Goal: Contribute content: Contribute content

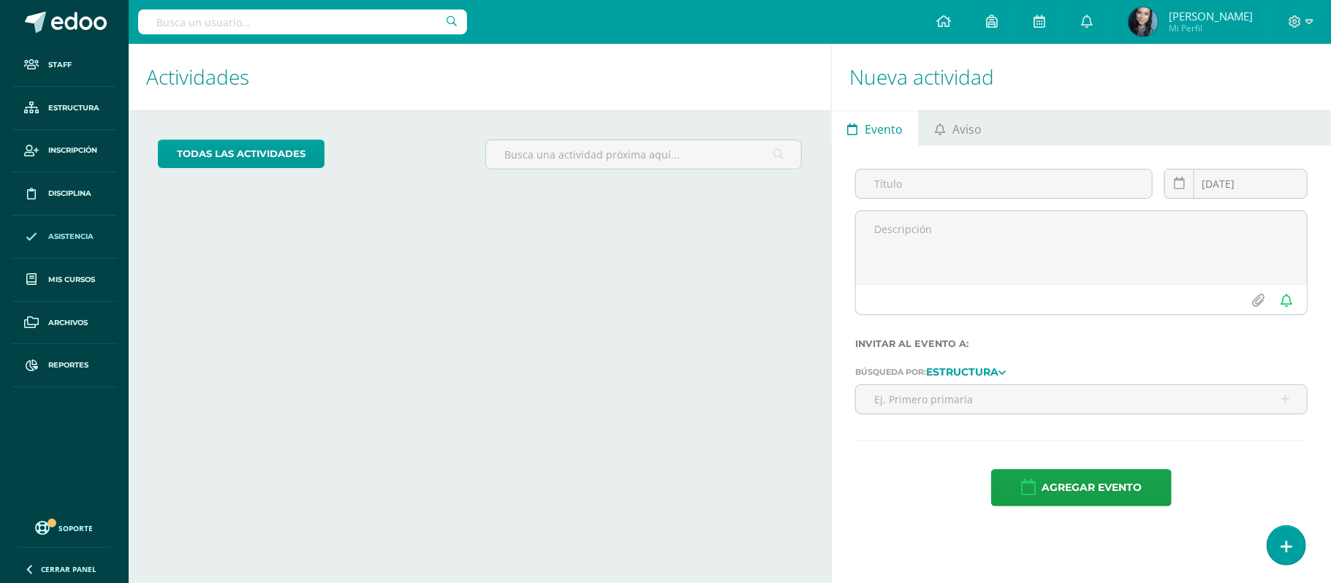
click at [75, 243] on span "Asistencia" at bounding box center [70, 237] width 45 height 12
click at [76, 240] on span "Asistencia" at bounding box center [70, 237] width 45 height 12
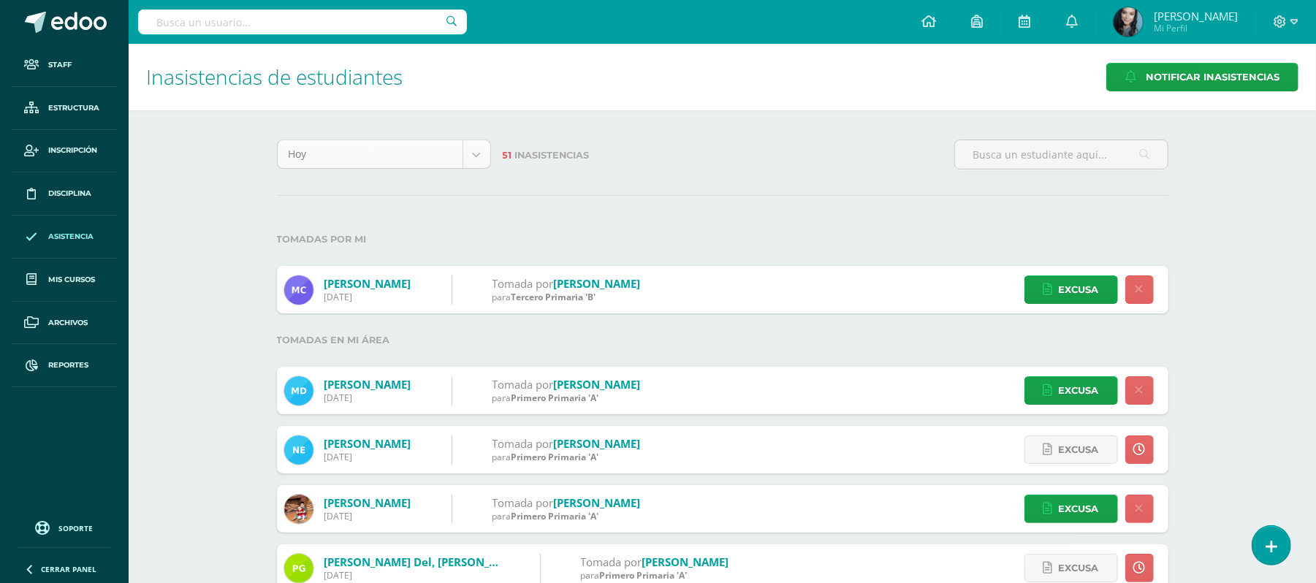
click at [474, 161] on body "Staff Estructura Inscripción Disciplina Asistencia Mis cursos Archivos Reportes…" at bounding box center [658, 512] width 1316 height 1025
select select "cycle"
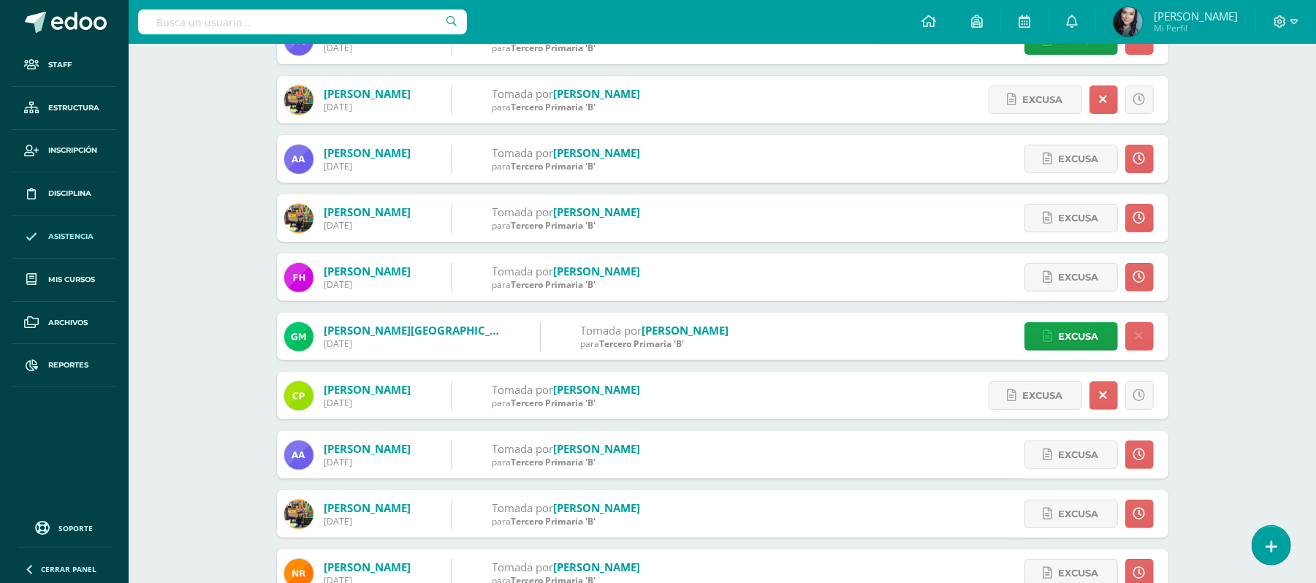
scroll to position [250, 0]
click at [738, 215] on form "González, Josué 05/08/2025 Tomada por Cordero, Katerin para Tercero Primaria 'B…" at bounding box center [722, 217] width 891 height 47
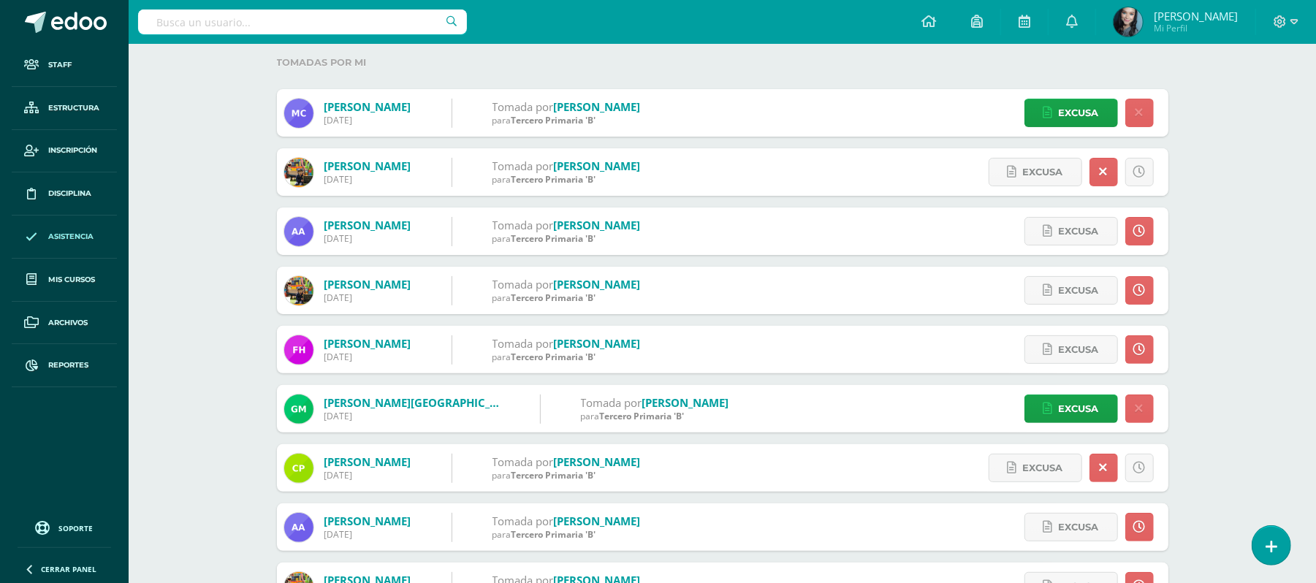
scroll to position [176, 0]
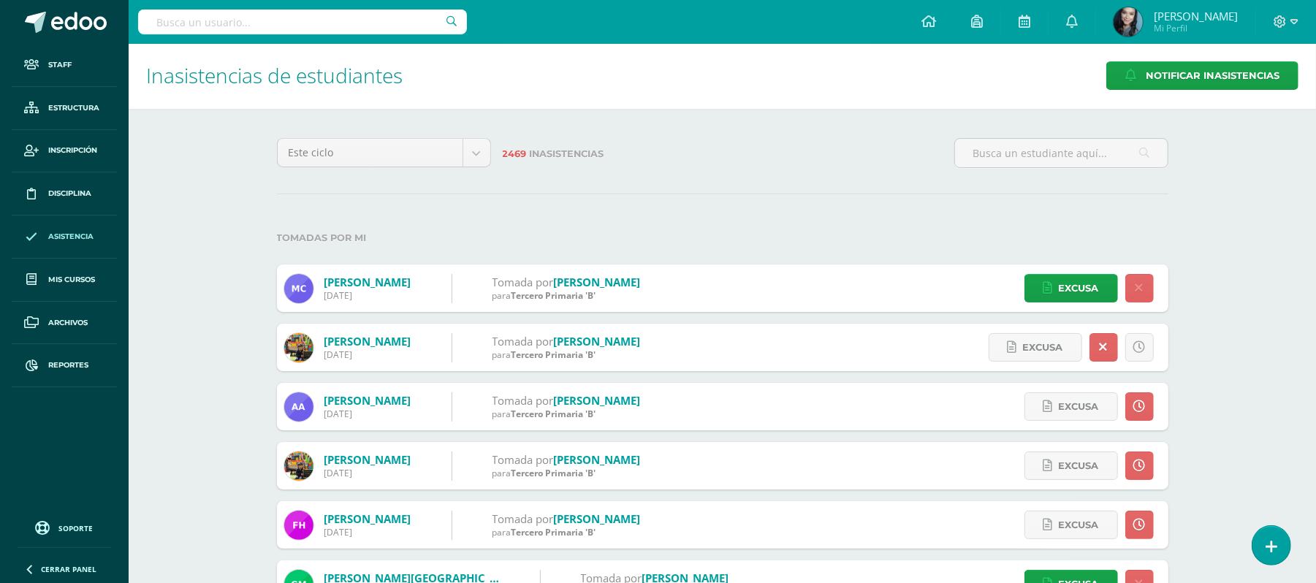
scroll to position [3, 0]
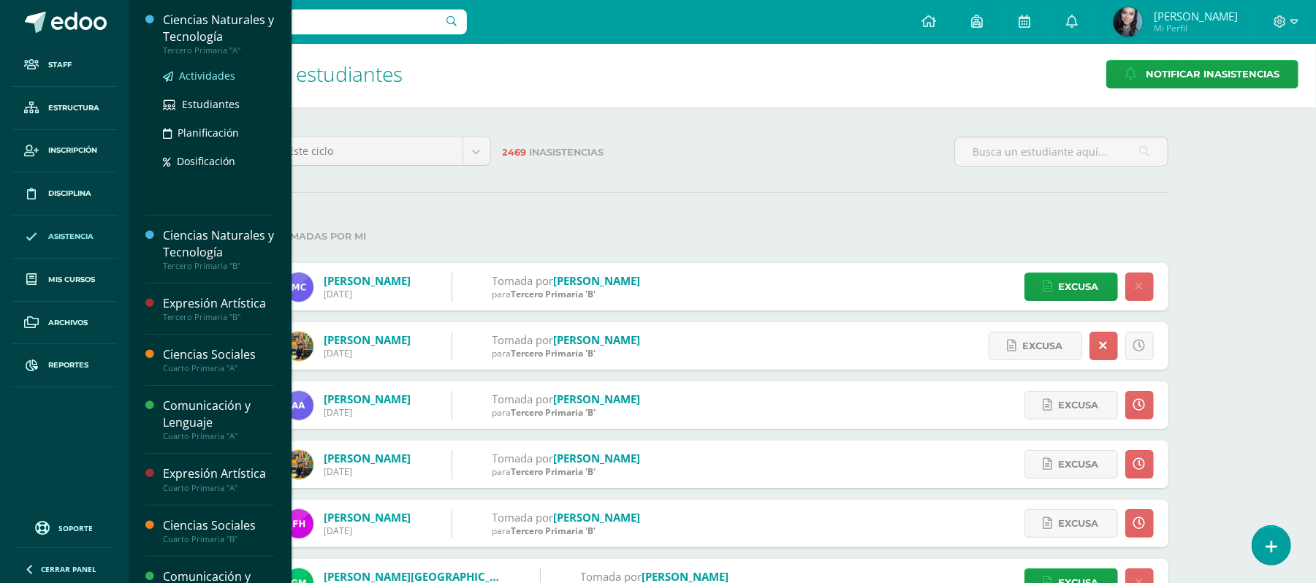
click at [224, 77] on span "Actividades" at bounding box center [207, 76] width 56 height 14
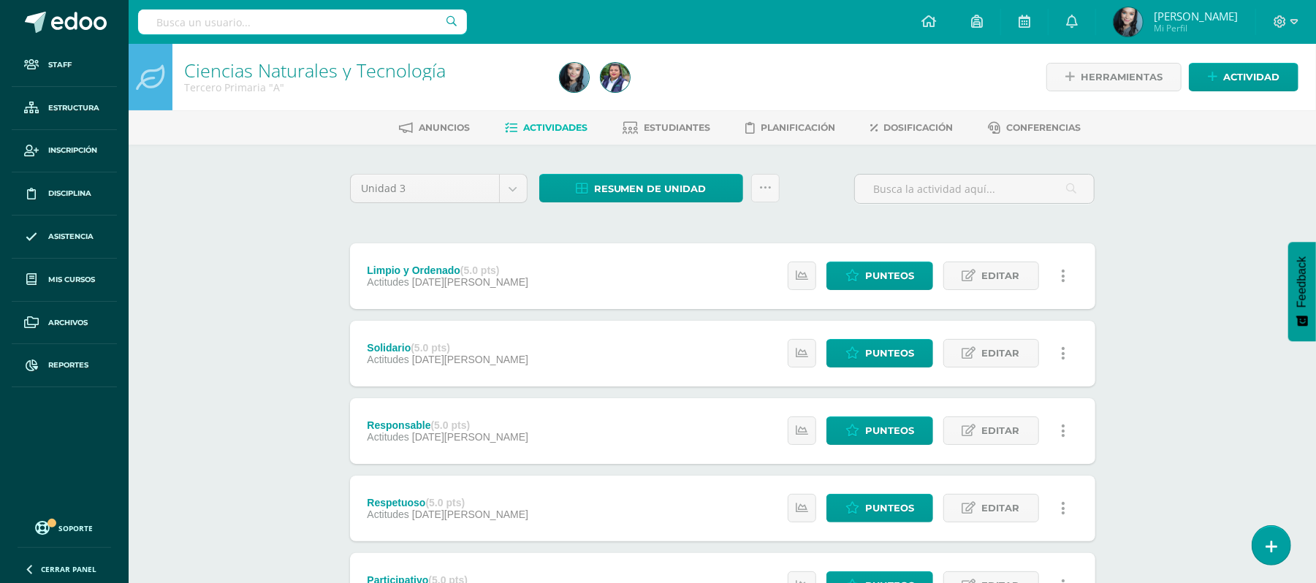
click at [1214, 339] on div "Ciencias Naturales y Tecnología Tercero Primaria "A" Herramientas Detalle de as…" at bounding box center [722, 571] width 1187 height 1054
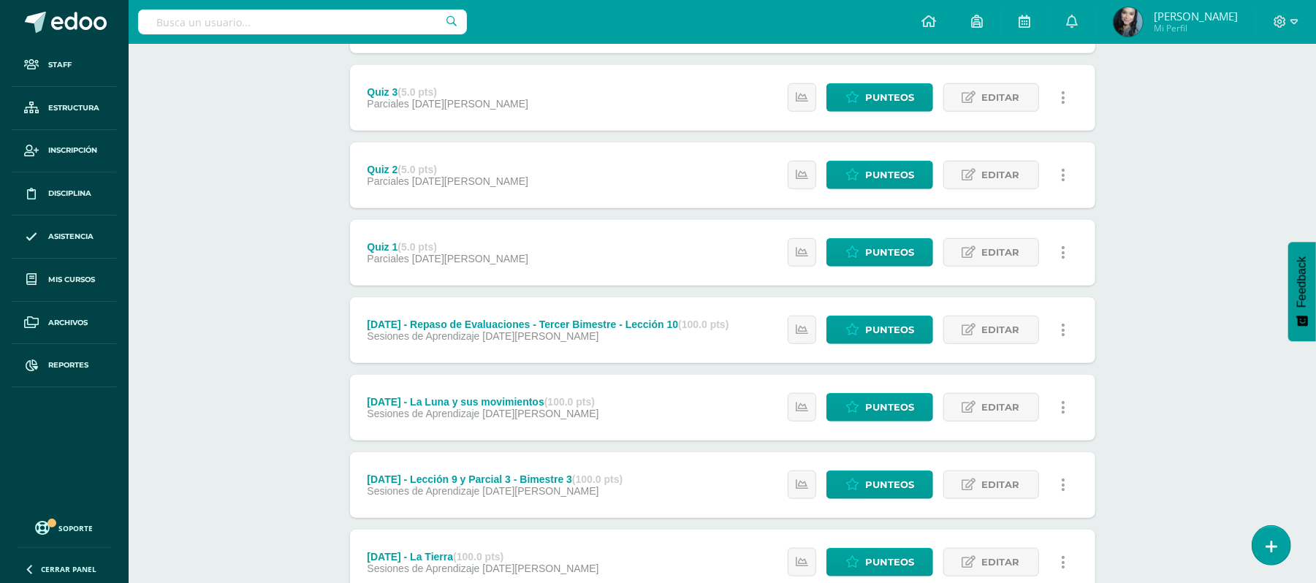
scroll to position [722, 0]
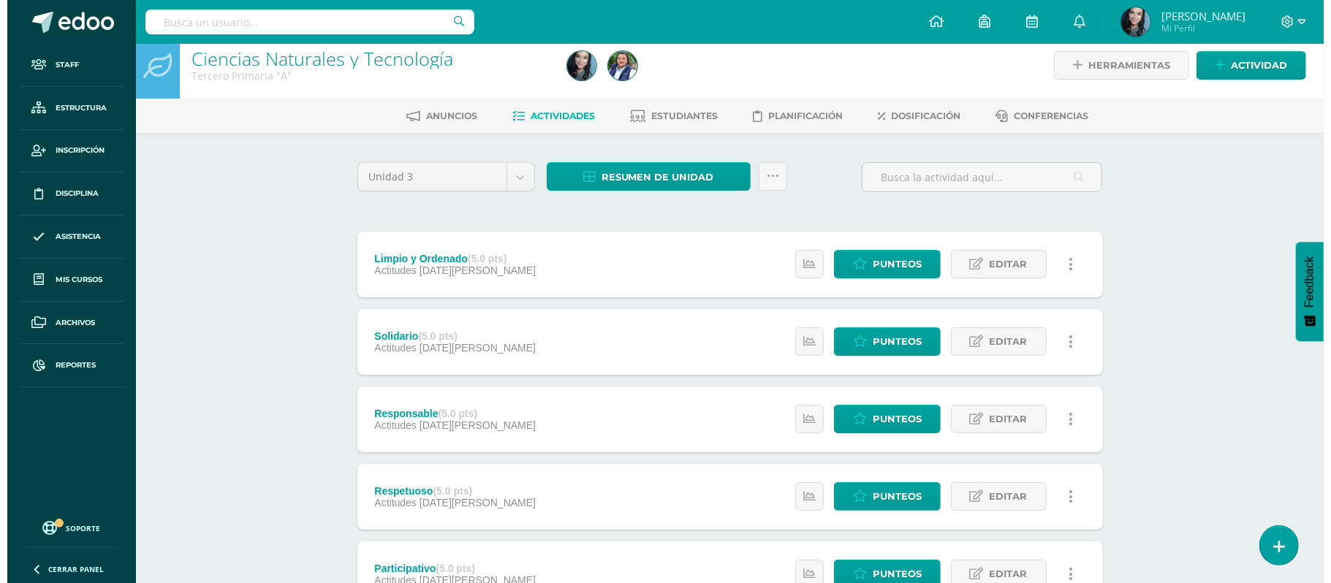
scroll to position [10, 0]
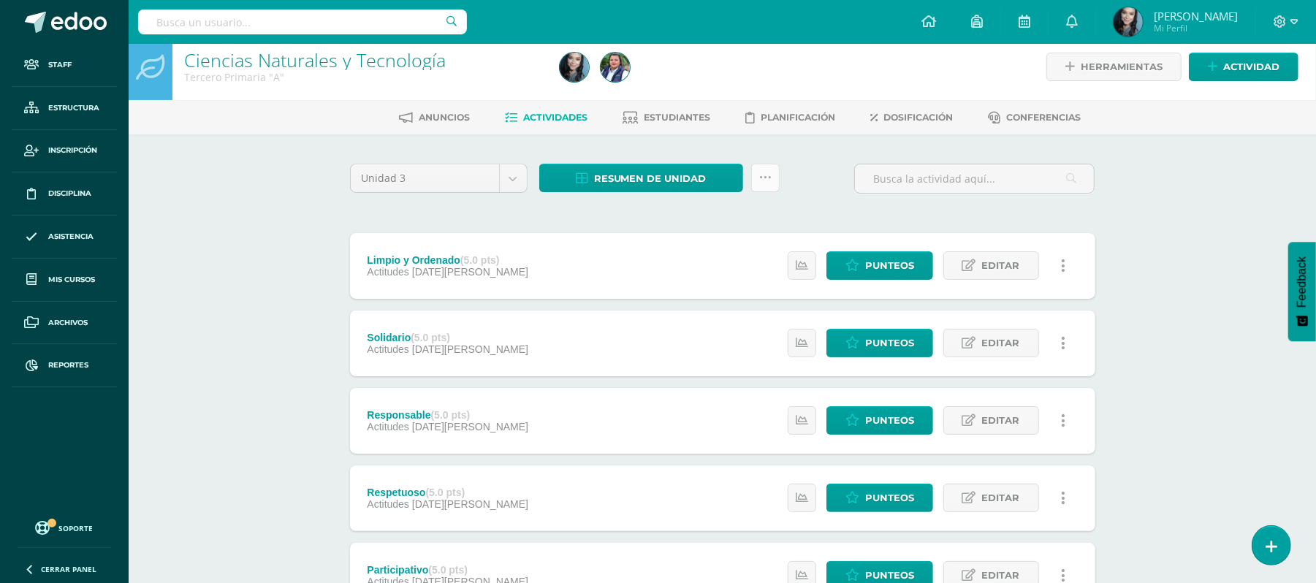
click at [764, 179] on icon at bounding box center [765, 178] width 12 height 12
click at [764, 212] on link "Subir actividades en masa" at bounding box center [728, 223] width 161 height 35
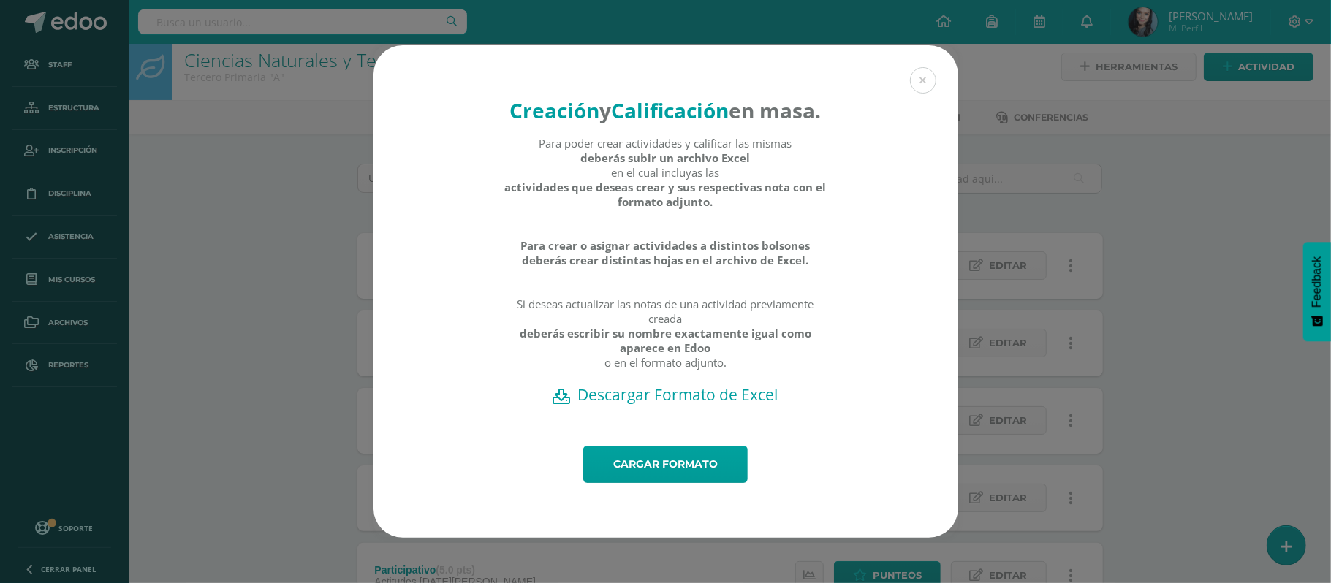
click at [744, 209] on strong "actividades que deseas crear y sus respectivas nota con el formato adjunto." at bounding box center [665, 194] width 324 height 29
click at [717, 405] on h2 "Descargar Formato de Excel" at bounding box center [665, 394] width 533 height 20
click at [674, 483] on link "Cargar formato" at bounding box center [665, 464] width 164 height 37
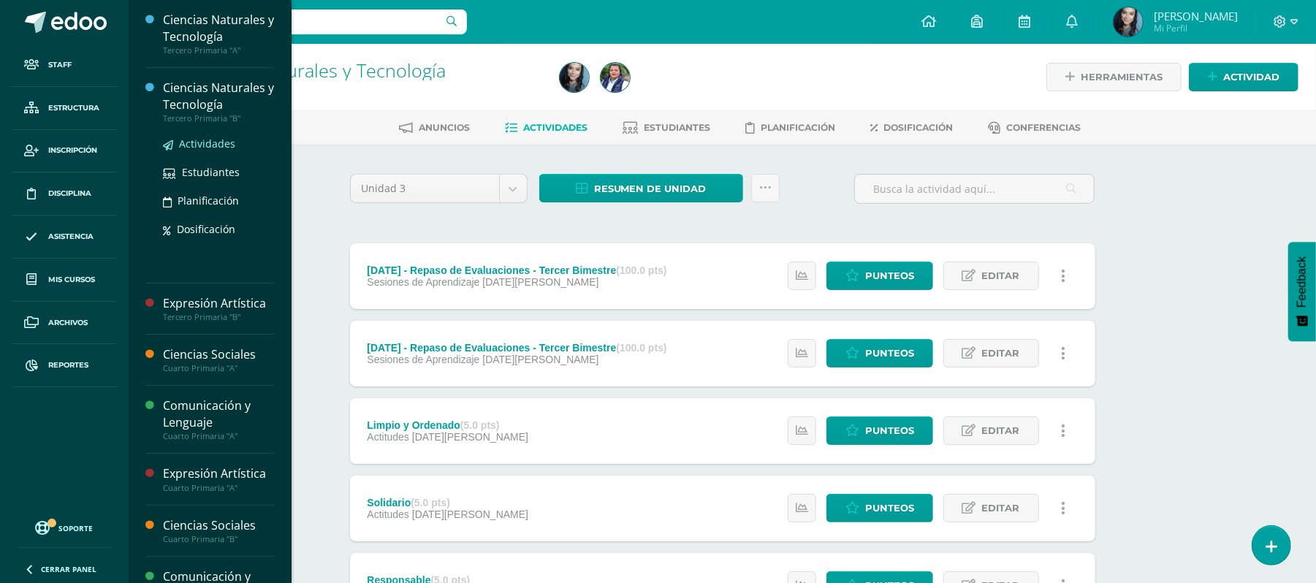
click at [219, 145] on span "Actividades" at bounding box center [207, 144] width 56 height 14
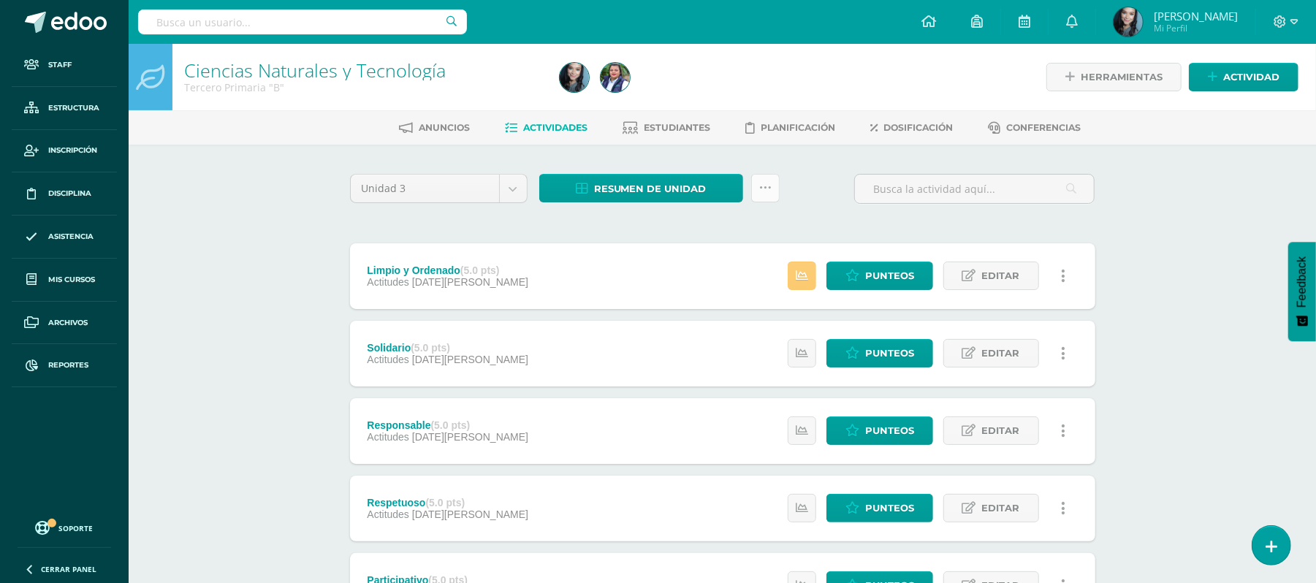
click at [761, 194] on link at bounding box center [765, 188] width 28 height 28
click at [752, 224] on link "Subir actividades en masa" at bounding box center [728, 233] width 161 height 35
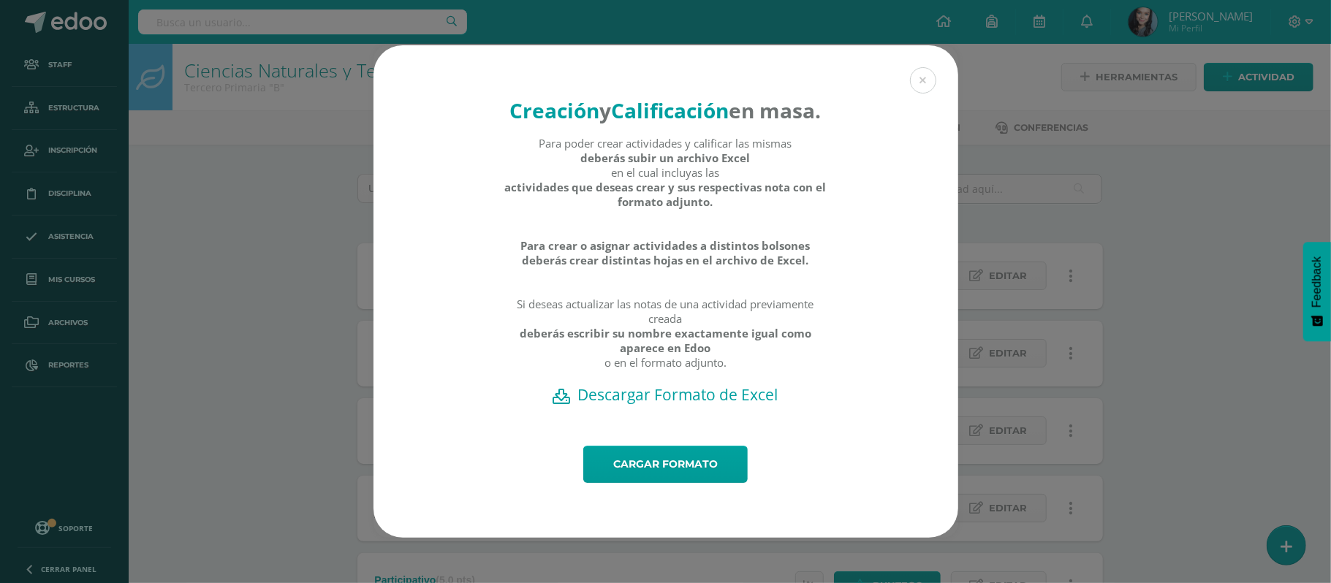
click at [684, 405] on h2 "Descargar Formato de Excel" at bounding box center [665, 394] width 533 height 20
click at [661, 477] on link "Cargar formato" at bounding box center [665, 464] width 164 height 37
